Goal: Transaction & Acquisition: Purchase product/service

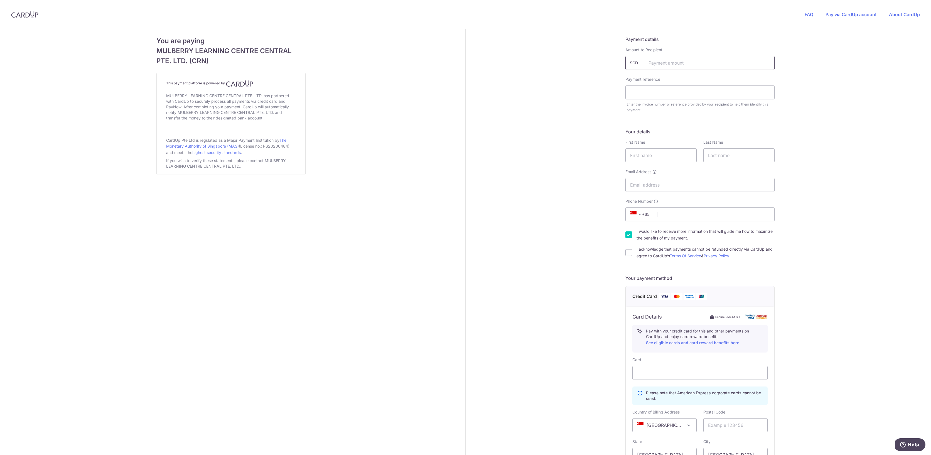
click at [684, 65] on input "text" at bounding box center [699, 63] width 149 height 14
type input "2016.00"
click at [675, 94] on input "text" at bounding box center [699, 92] width 149 height 14
type input "INV010853"
click at [656, 154] on input "text" at bounding box center [660, 155] width 71 height 14
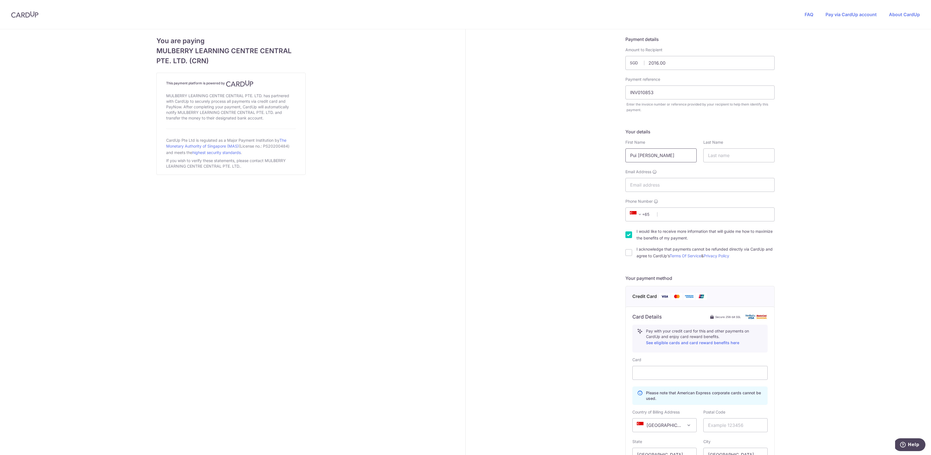
type input "Pui [PERSON_NAME]"
type input "[PERSON_NAME]"
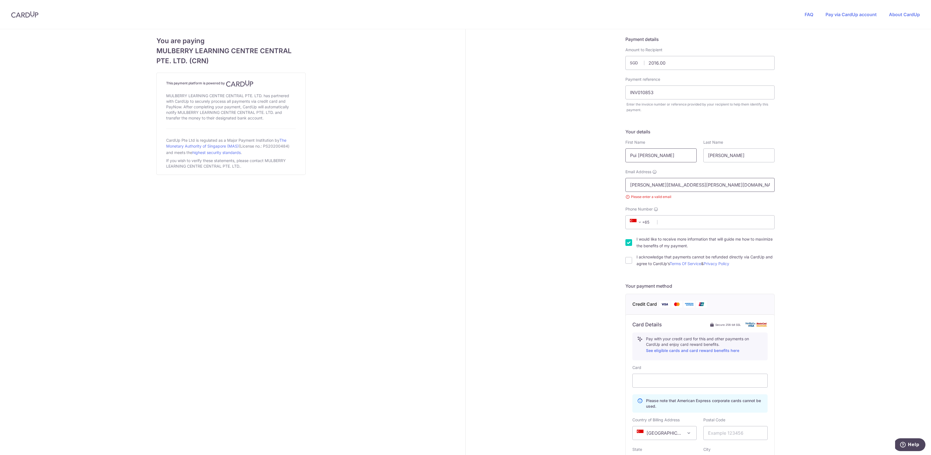
type input "[PERSON_NAME][EMAIL_ADDRESS][PERSON_NAME][DOMAIN_NAME]"
type input "92387428"
type input "259324"
type input "[STREET_ADDRESS]"
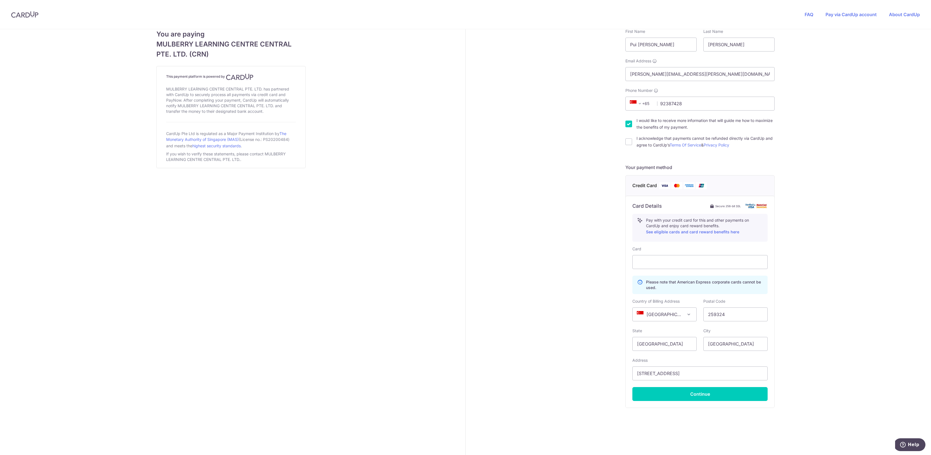
scroll to position [111, 0]
click at [682, 398] on button "Continue" at bounding box center [699, 394] width 135 height 14
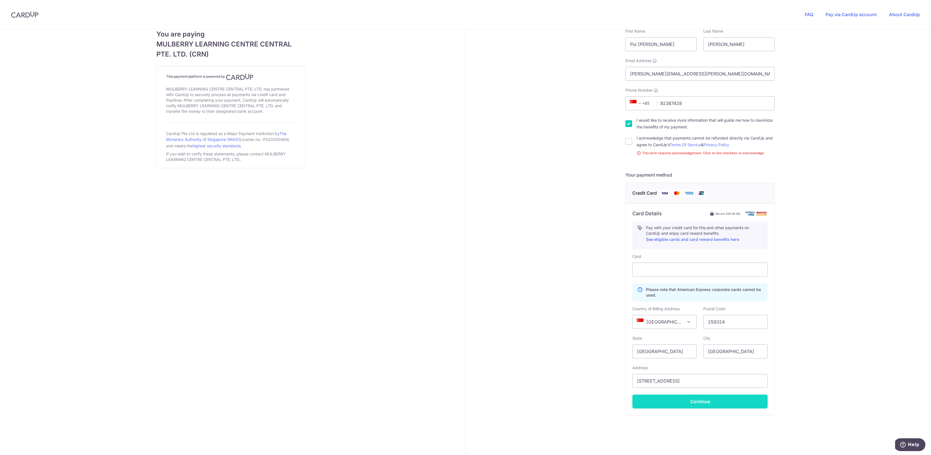
click at [701, 406] on button "Continue" at bounding box center [699, 401] width 135 height 14
click at [626, 144] on input "I acknowledge that payments cannot be refunded directly via CardUp and agree to…" at bounding box center [628, 141] width 7 height 7
checkbox input "true"
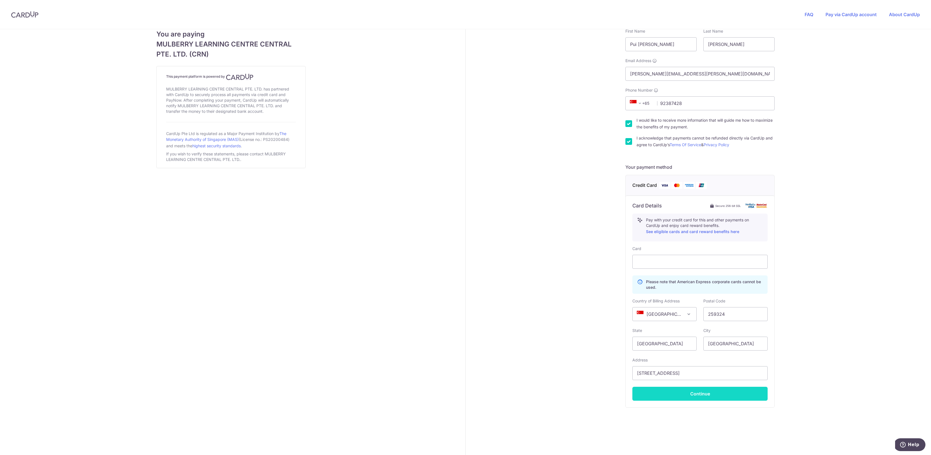
click at [689, 397] on button "Continue" at bounding box center [699, 394] width 135 height 14
type input "**** 9076"
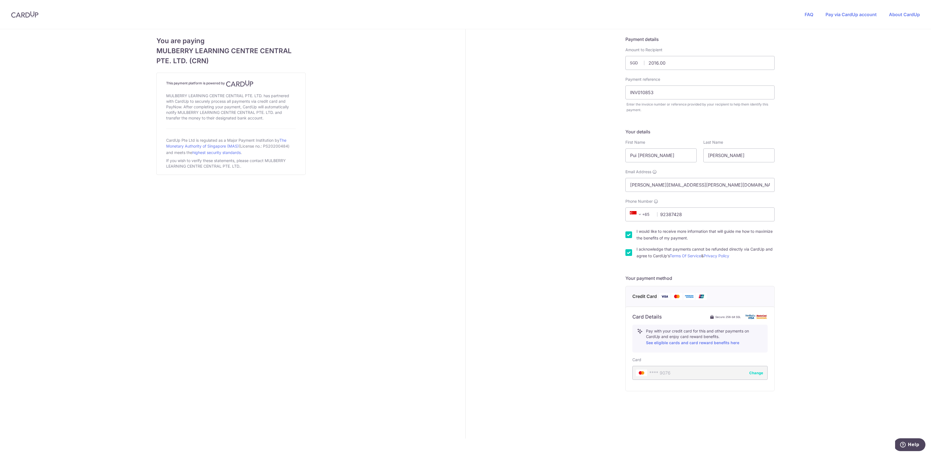
scroll to position [0, 0]
click at [697, 429] on button "Confirm and Pay" at bounding box center [699, 425] width 135 height 14
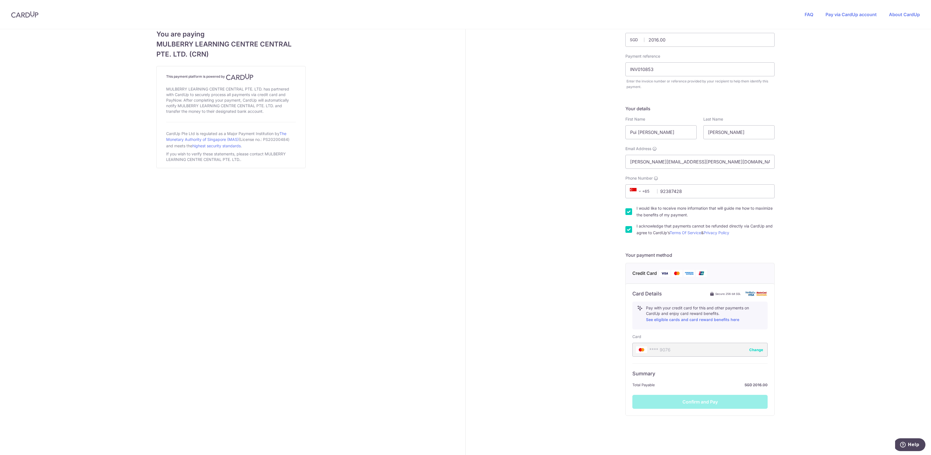
scroll to position [31, 0]
